Goal: Navigation & Orientation: Find specific page/section

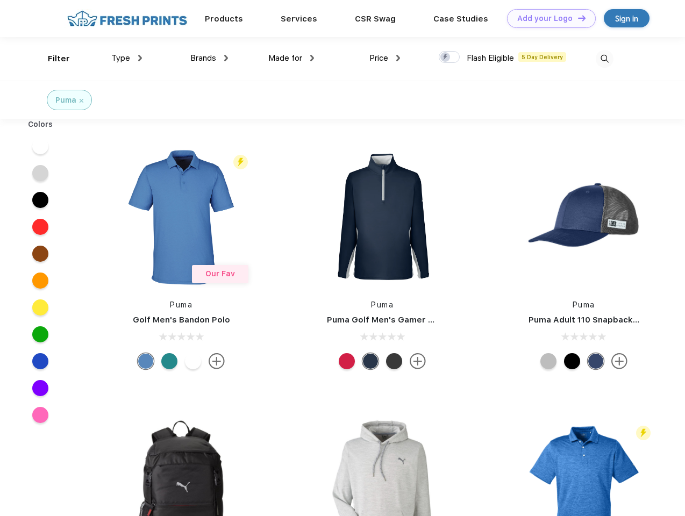
scroll to position [1, 0]
click at [547, 18] on link "Add your Logo Design Tool" at bounding box center [551, 18] width 89 height 19
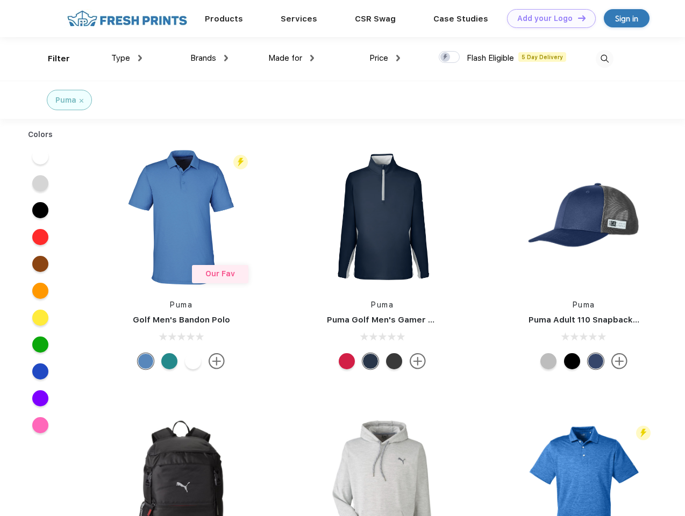
click at [0, 0] on div "Design Tool" at bounding box center [0, 0] width 0 height 0
click at [577, 18] on link "Add your Logo Design Tool" at bounding box center [551, 18] width 89 height 19
click at [52, 59] on div "Filter" at bounding box center [59, 59] width 22 height 12
click at [127, 58] on span "Type" at bounding box center [120, 58] width 19 height 10
click at [209, 58] on span "Brands" at bounding box center [203, 58] width 26 height 10
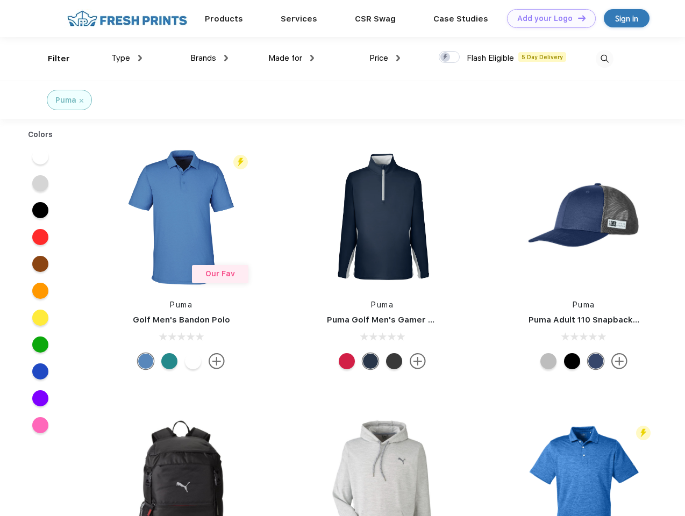
click at [291, 58] on span "Made for" at bounding box center [285, 58] width 34 height 10
click at [385, 58] on span "Price" at bounding box center [378, 58] width 19 height 10
click at [449, 58] on div at bounding box center [449, 57] width 21 height 12
click at [446, 58] on input "checkbox" at bounding box center [442, 54] width 7 height 7
click at [604, 59] on img at bounding box center [604, 59] width 18 height 18
